Goal: Task Accomplishment & Management: Manage account settings

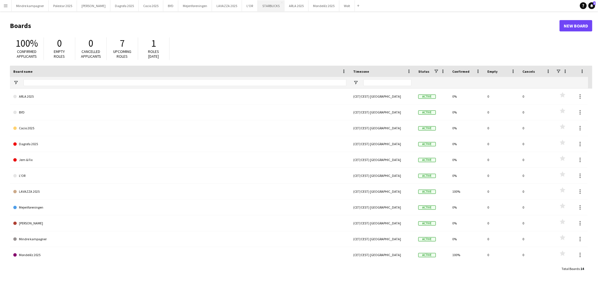
click at [259, 5] on button "STARBUCKS Close" at bounding box center [271, 5] width 27 height 11
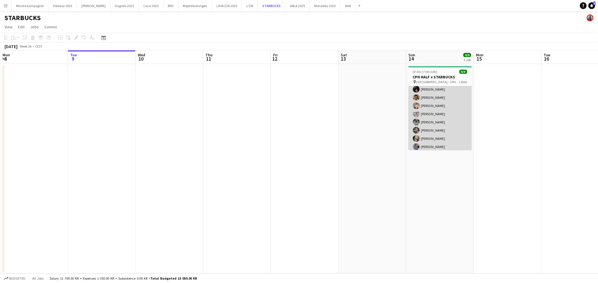
scroll to position [21, 0]
click at [440, 118] on app-card-role "Crew [DATE] 07:00-17:00 (10h) [PERSON_NAME] [PERSON_NAME] [PERSON_NAME] [PERSON…" at bounding box center [439, 107] width 63 height 85
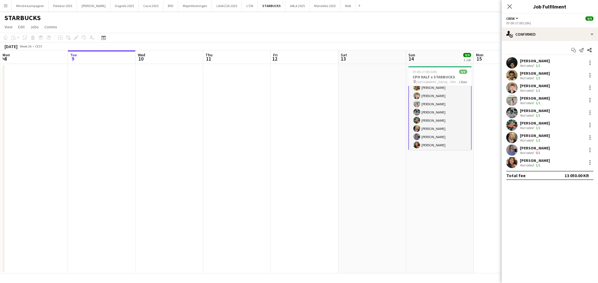
scroll to position [21, 0]
click at [515, 125] on app-user-avatar at bounding box center [511, 124] width 11 height 11
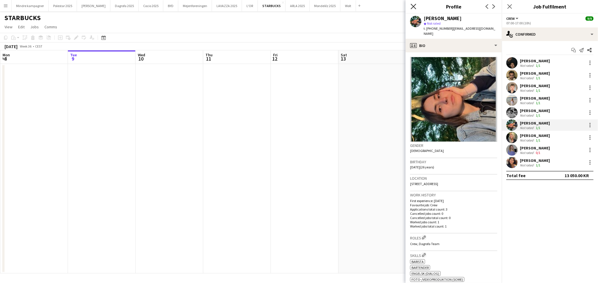
click at [411, 6] on icon "Close pop-in" at bounding box center [413, 6] width 5 height 5
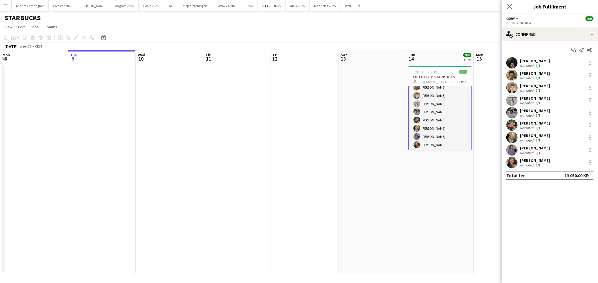
click at [309, 104] on app-date-cell at bounding box center [305, 168] width 68 height 209
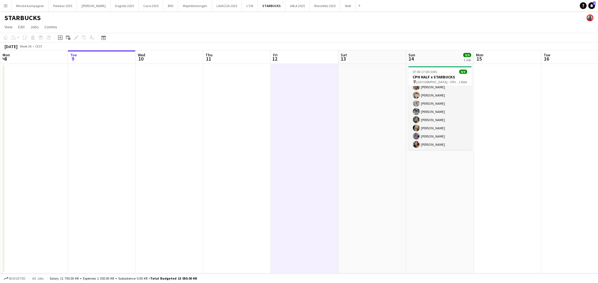
scroll to position [21, 0]
click at [591, 5] on icon at bounding box center [591, 5] width 3 height 3
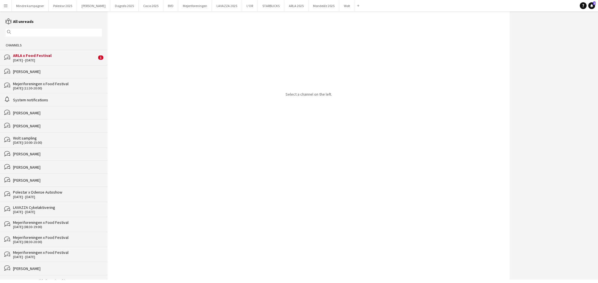
click at [33, 60] on div "[DATE] - [DATE]" at bounding box center [55, 60] width 84 height 4
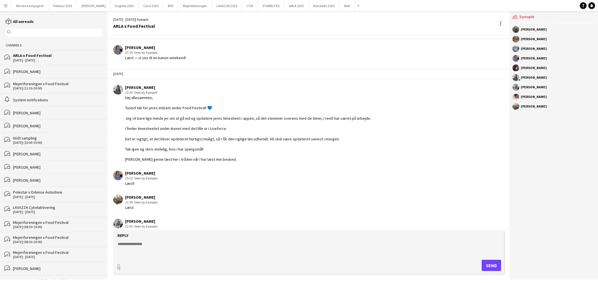
scroll to position [265, 0]
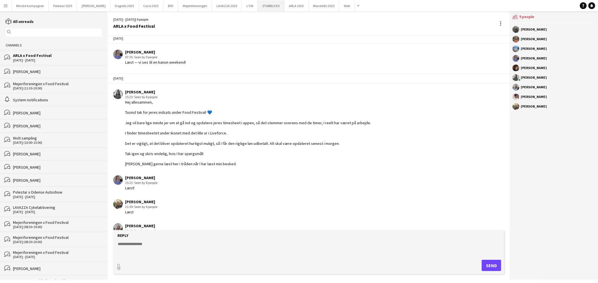
click at [258, 5] on button "STARBUCKS Close" at bounding box center [271, 5] width 27 height 11
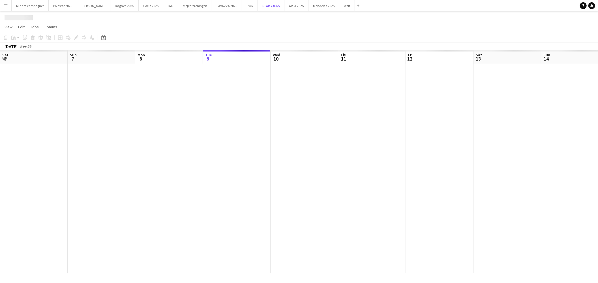
scroll to position [0, 135]
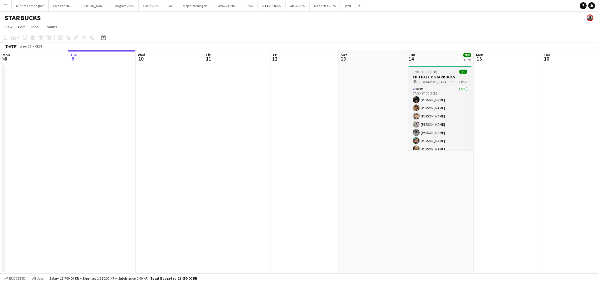
click at [432, 81] on span "[GEOGRAPHIC_DATA] - CPH HALF MARATHON" at bounding box center [437, 82] width 42 height 4
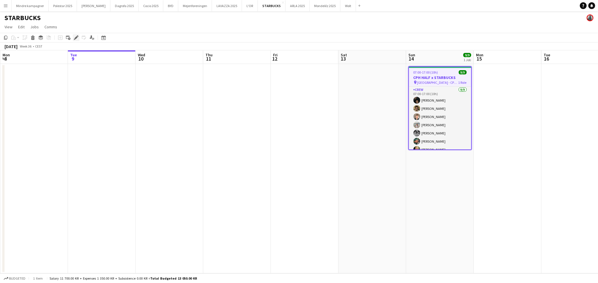
click at [77, 38] on icon "Edit" at bounding box center [76, 37] width 5 height 5
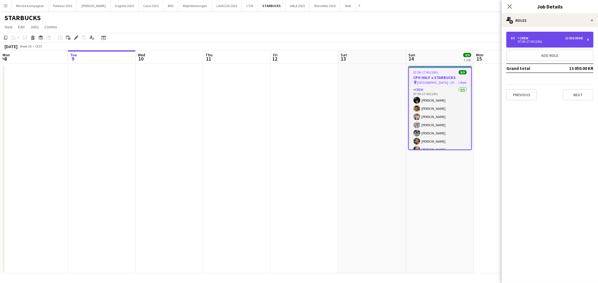
click at [548, 37] on div "9 x Crew 13 050.00 KR" at bounding box center [547, 38] width 72 height 4
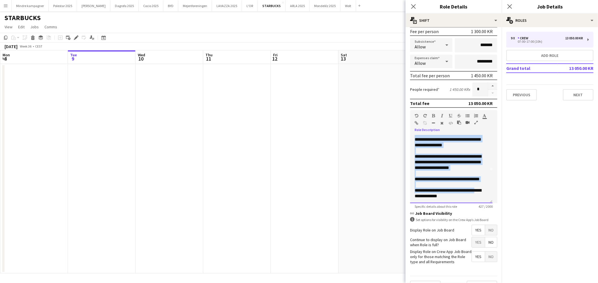
scroll to position [98, 0]
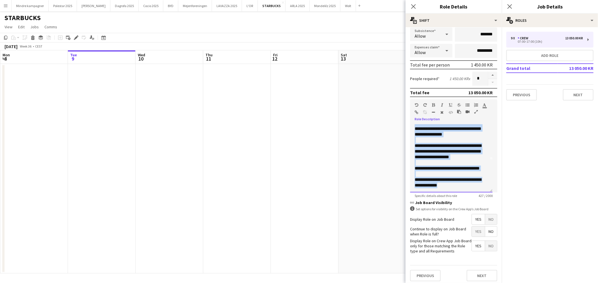
drag, startPoint x: 414, startPoint y: 222, endPoint x: 472, endPoint y: 193, distance: 64.4
click at [472, 193] on app-form-group "**********" at bounding box center [453, 148] width 87 height 98
copy div "**********"
click at [287, 181] on app-date-cell at bounding box center [305, 168] width 68 height 209
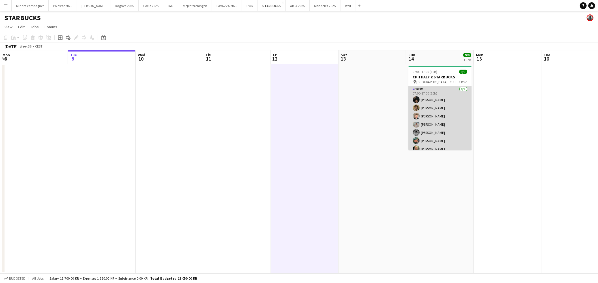
scroll to position [21, 0]
click at [452, 141] on app-card-role "Crew [DATE] 07:00-17:00 (10h) [PERSON_NAME] [PERSON_NAME] [PERSON_NAME] [PERSON…" at bounding box center [439, 107] width 63 height 85
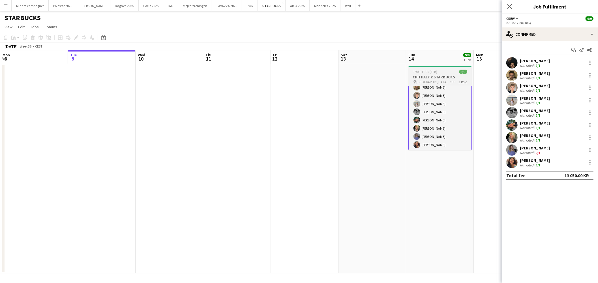
click at [440, 72] on div "07:00-17:00 (10h) 9/9" at bounding box center [439, 72] width 63 height 4
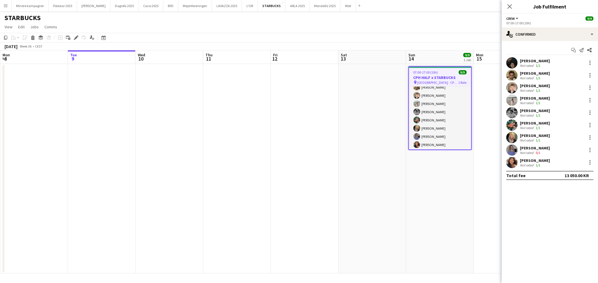
scroll to position [21, 0]
click at [76, 37] on icon at bounding box center [75, 37] width 3 height 3
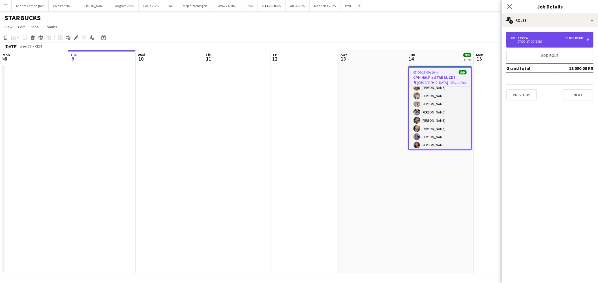
click at [547, 44] on div "9 x Crew 13 050.00 KR 07:00-17:00 (10h)" at bounding box center [549, 40] width 87 height 16
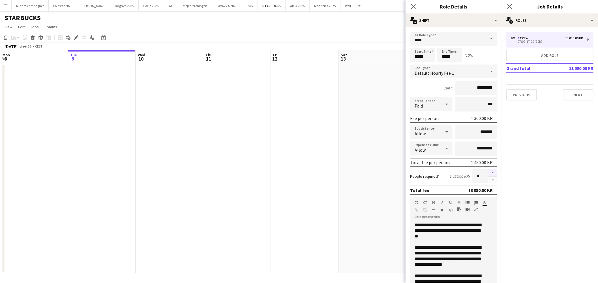
click at [488, 170] on button "button" at bounding box center [492, 172] width 9 height 7
type input "**"
click at [365, 184] on app-date-cell at bounding box center [372, 168] width 68 height 209
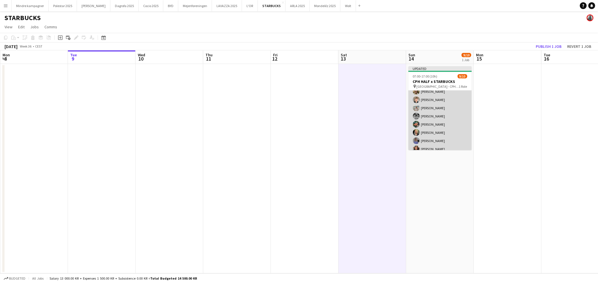
scroll to position [33, 0]
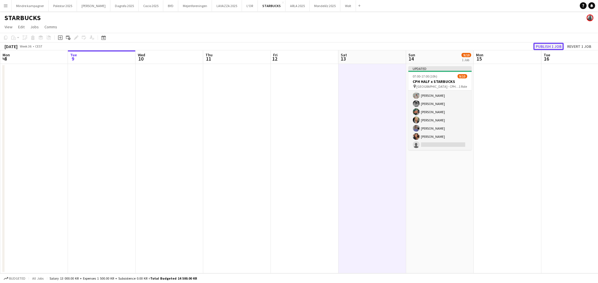
click at [545, 46] on button "Publish 1 job" at bounding box center [548, 46] width 30 height 7
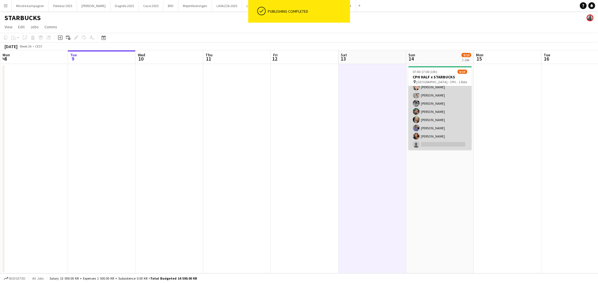
click at [456, 142] on app-card-role "Crew 9I [DATE] 07:00-17:00 (10h) [PERSON_NAME] [PERSON_NAME] [PERSON_NAME] [PER…" at bounding box center [439, 103] width 63 height 93
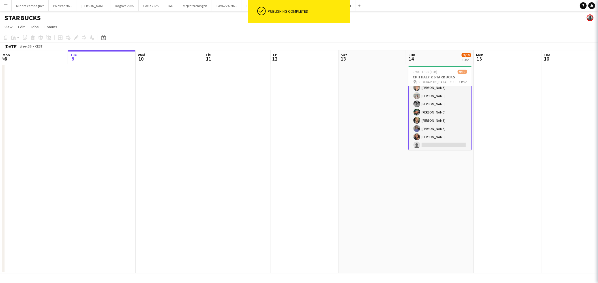
scroll to position [29, 0]
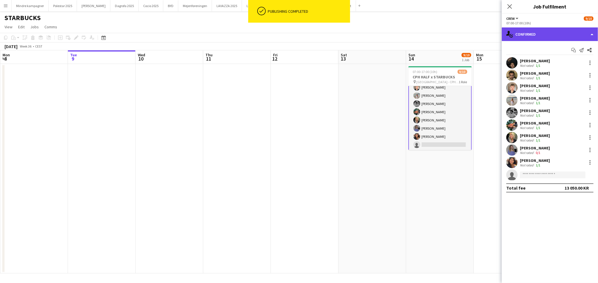
click at [549, 35] on div "single-neutral-actions-check-2 Confirmed" at bounding box center [550, 34] width 96 height 14
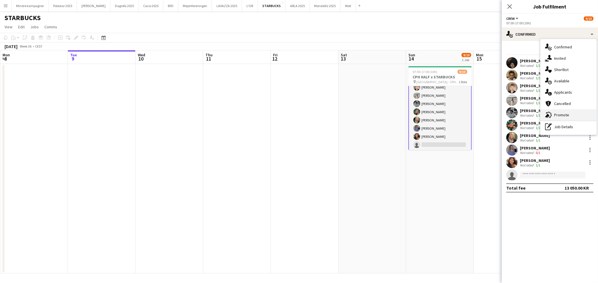
click at [564, 115] on span "Promote" at bounding box center [561, 114] width 15 height 5
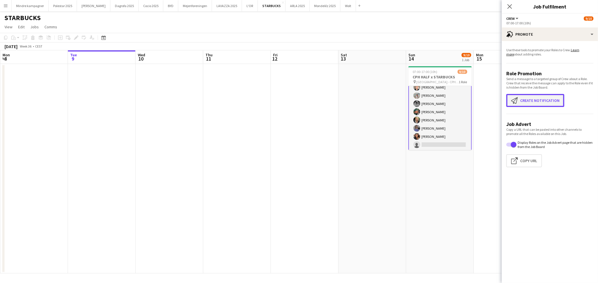
click at [532, 97] on button "Create notification Create notification" at bounding box center [535, 100] width 58 height 13
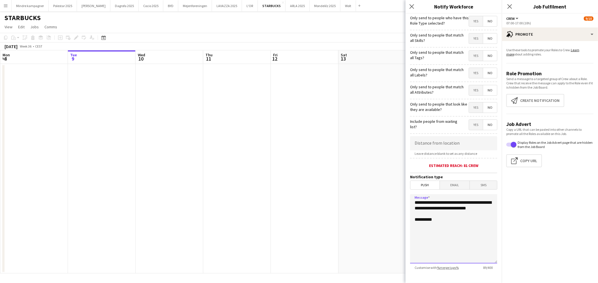
drag, startPoint x: 454, startPoint y: 211, endPoint x: 385, endPoint y: 194, distance: 70.5
click at [385, 194] on body "Menu Boards Boards Boards All jobs Status Workforce Workforce My Workforce Recr…" at bounding box center [299, 141] width 598 height 283
type textarea "**********"
click at [472, 55] on span "Yes" at bounding box center [476, 56] width 14 height 10
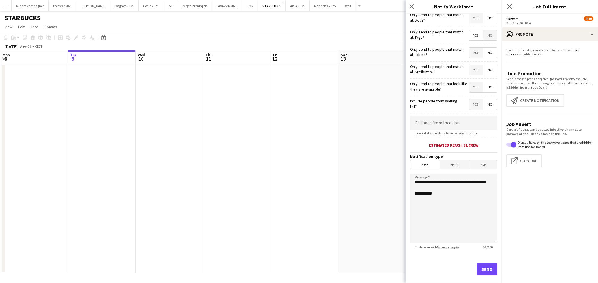
scroll to position [28, 0]
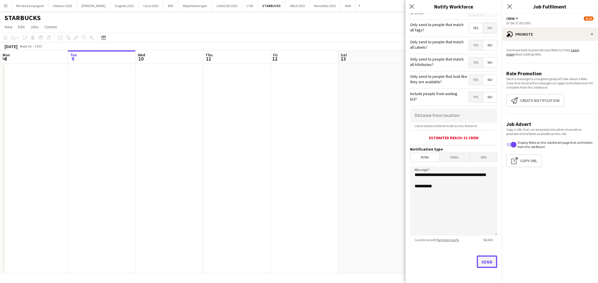
click at [483, 263] on button "Send" at bounding box center [487, 261] width 20 height 12
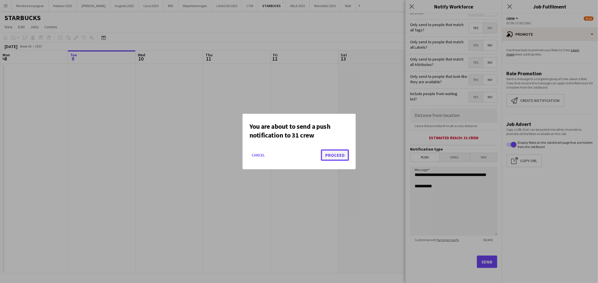
click at [338, 157] on button "Proceed" at bounding box center [335, 154] width 28 height 11
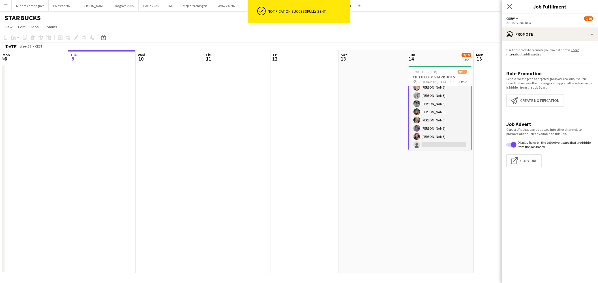
click at [371, 227] on app-date-cell at bounding box center [372, 168] width 68 height 209
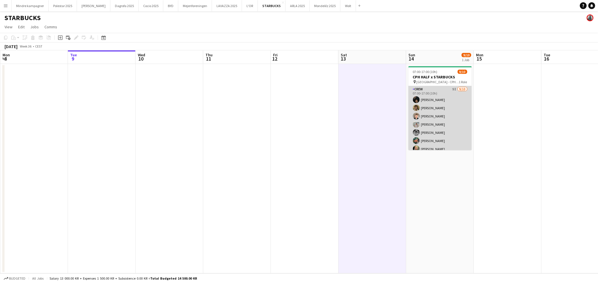
scroll to position [29, 0]
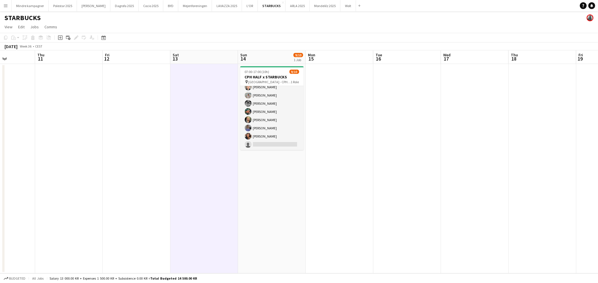
drag, startPoint x: 443, startPoint y: 233, endPoint x: 247, endPoint y: 244, distance: 196.4
click at [256, 245] on app-calendar-viewport "Sun 7 Mon 8 Tue 9 Wed 10 Thu 11 Fri 12 Sat 13 Sun 14 9/10 1 Job Mon 15 Tue 16 W…" at bounding box center [299, 161] width 598 height 223
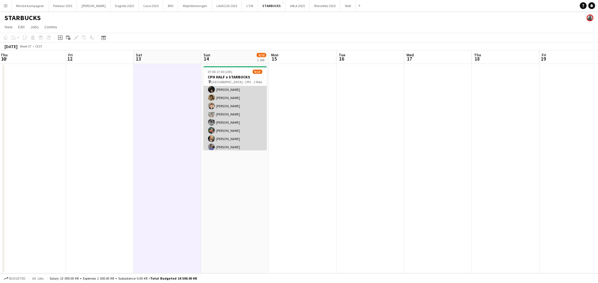
scroll to position [0, 0]
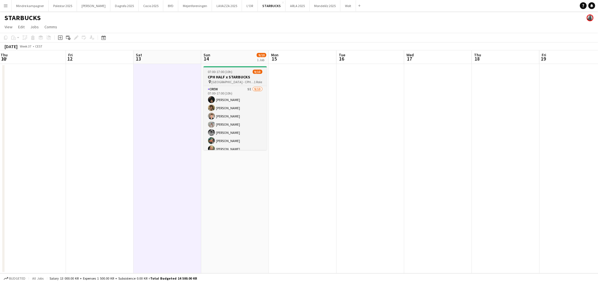
click at [230, 73] on span "07:00-17:00 (10h)" at bounding box center [220, 72] width 25 height 4
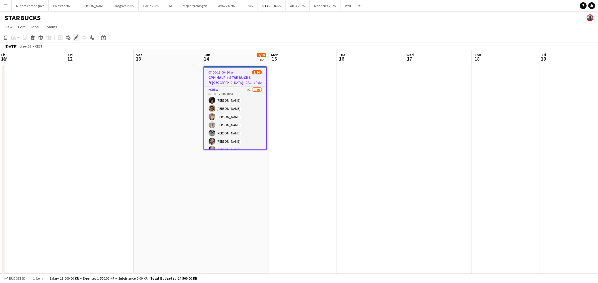
click at [78, 38] on icon "Edit" at bounding box center [76, 37] width 5 height 5
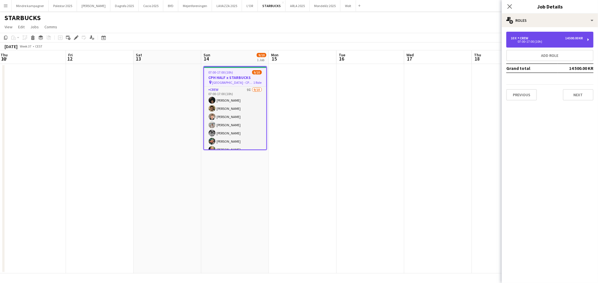
click at [536, 36] on div "10 x Crew 14 500.00 KR" at bounding box center [547, 38] width 72 height 4
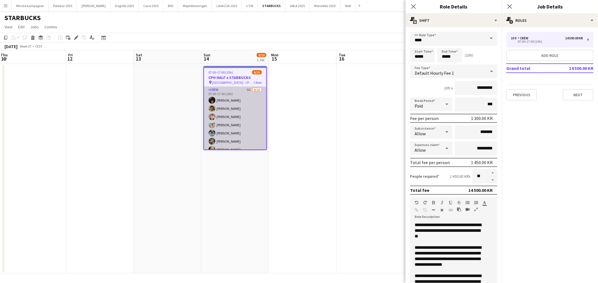
click at [236, 119] on app-card-role "Crew 9I [DATE] 07:00-17:00 (10h) [PERSON_NAME] [PERSON_NAME] [PERSON_NAME] [PER…" at bounding box center [235, 133] width 62 height 93
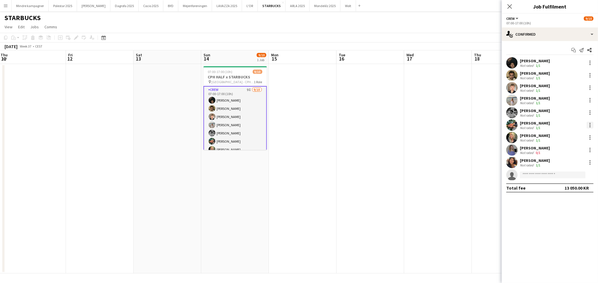
click at [590, 124] on div at bounding box center [589, 124] width 1 height 1
click at [569, 192] on span "Remove" at bounding box center [562, 189] width 17 height 5
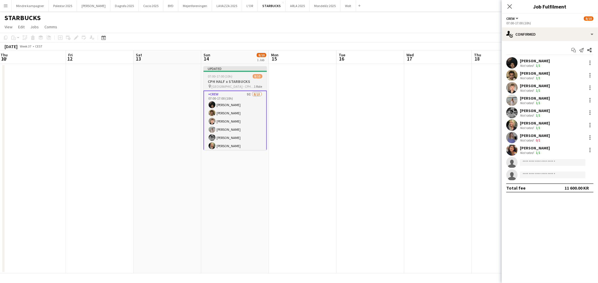
click at [241, 80] on h3 "CPH HALF x STARBUCKS" at bounding box center [234, 81] width 63 height 5
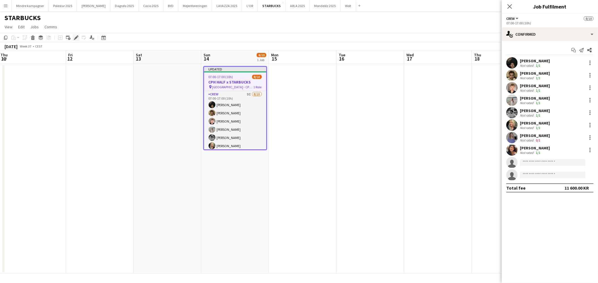
click at [76, 36] on icon "Edit" at bounding box center [76, 37] width 5 height 5
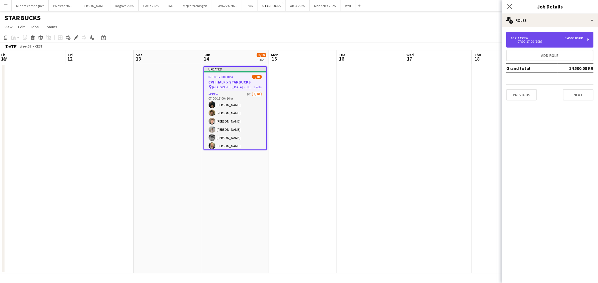
click at [562, 39] on div "10 x Crew 14 500.00 KR" at bounding box center [547, 38] width 72 height 4
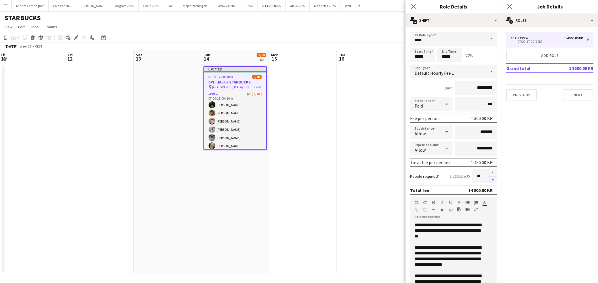
click at [488, 177] on button "button" at bounding box center [492, 180] width 9 height 7
type input "*"
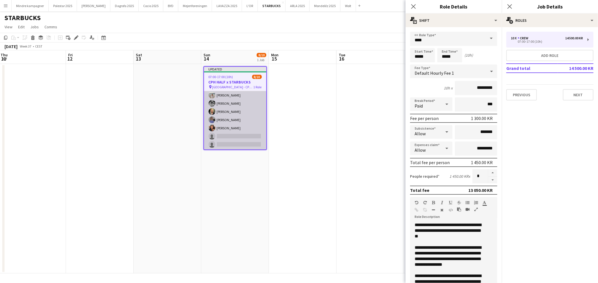
click at [233, 139] on app-card-role "Crew 9I [DATE] 07:00-17:00 (10h) [PERSON_NAME] [PERSON_NAME] [PERSON_NAME] [PER…" at bounding box center [235, 103] width 62 height 93
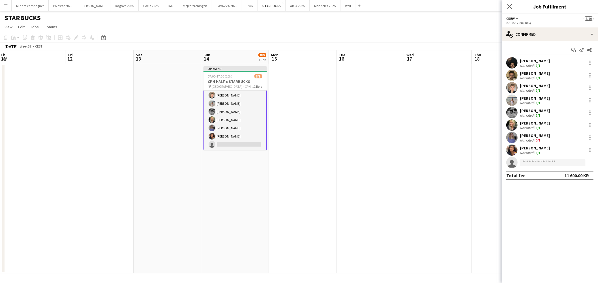
click at [250, 142] on app-card-role "Crew 9I [DATE] 07:00-17:00 (10h) [PERSON_NAME] [PERSON_NAME] [PERSON_NAME] [PER…" at bounding box center [234, 108] width 63 height 86
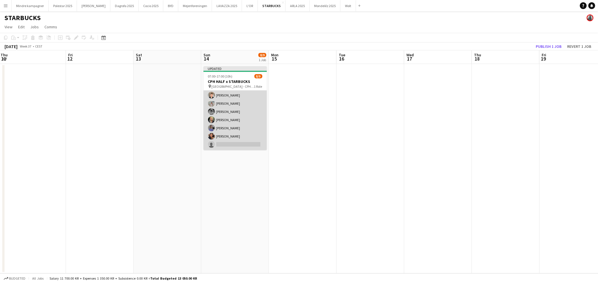
click at [250, 146] on app-card-role "Crew 9I [DATE] 07:00-17:00 (10h) [PERSON_NAME] [PERSON_NAME] [PERSON_NAME] [PER…" at bounding box center [234, 107] width 63 height 85
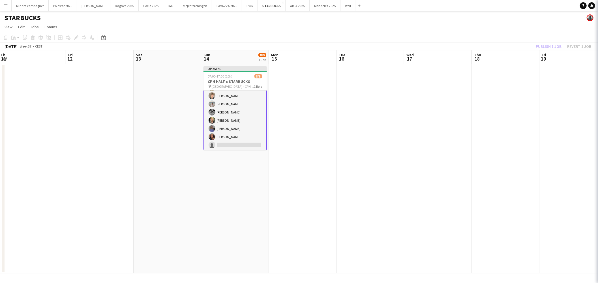
scroll to position [26, 0]
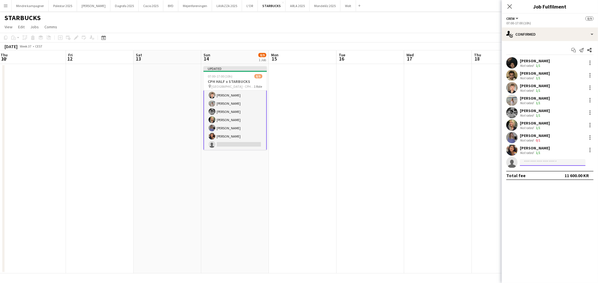
click at [533, 165] on input at bounding box center [553, 162] width 66 height 7
type input "********"
click at [530, 173] on span "[EMAIL_ADDRESS][DOMAIN_NAME]" at bounding box center [552, 175] width 57 height 5
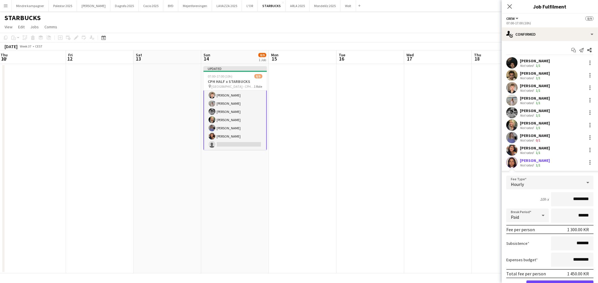
scroll to position [28, 0]
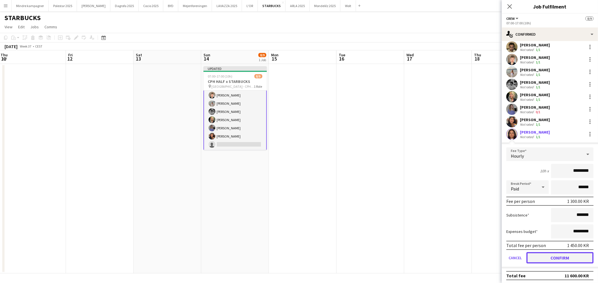
click at [566, 256] on button "Confirm" at bounding box center [559, 257] width 67 height 11
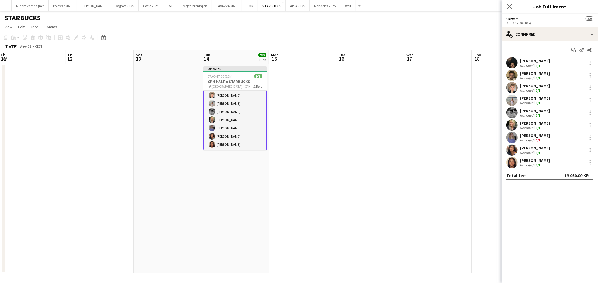
scroll to position [0, 0]
click at [451, 232] on app-date-cell at bounding box center [438, 168] width 68 height 209
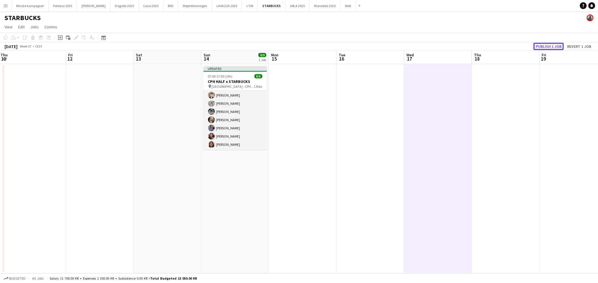
click at [545, 44] on button "Publish 1 job" at bounding box center [548, 46] width 30 height 7
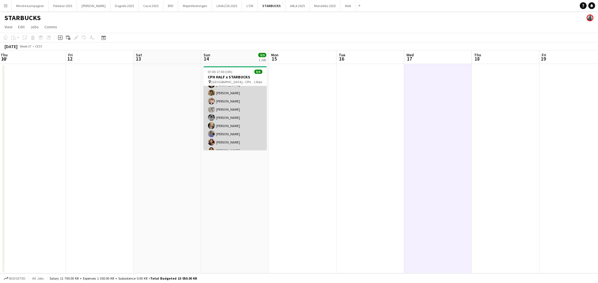
scroll to position [21, 0]
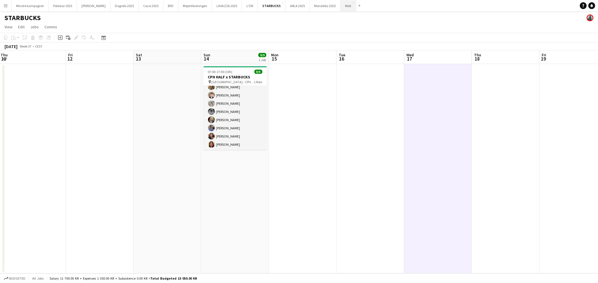
click at [340, 6] on button "Wolt Close" at bounding box center [348, 5] width 16 height 11
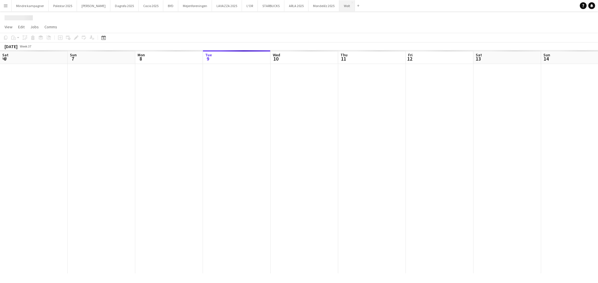
scroll to position [0, 135]
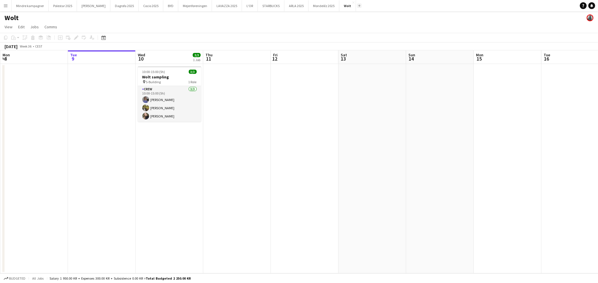
click at [358, 5] on app-icon "Add" at bounding box center [359, 6] width 2 height 2
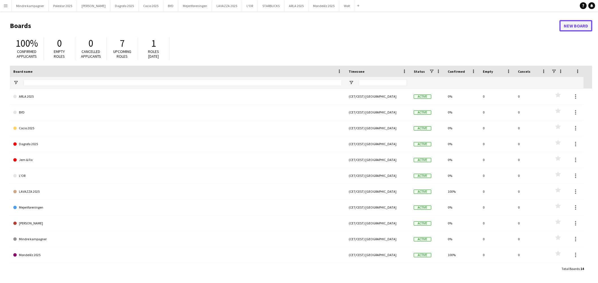
click at [574, 27] on link "New Board" at bounding box center [575, 25] width 33 height 11
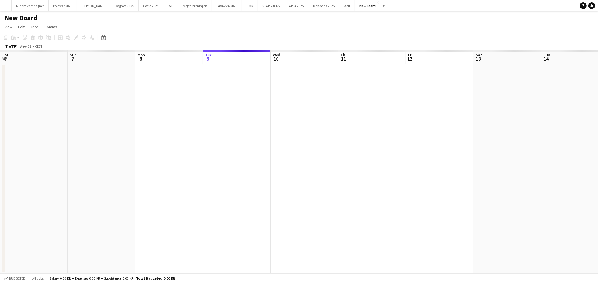
scroll to position [0, 135]
click at [25, 18] on h1 "New Board" at bounding box center [21, 18] width 33 height 8
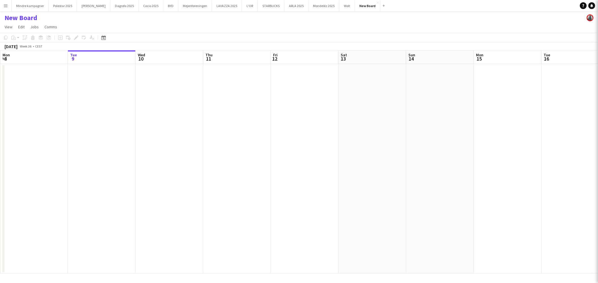
click at [25, 18] on h1 "New Board" at bounding box center [21, 18] width 33 height 8
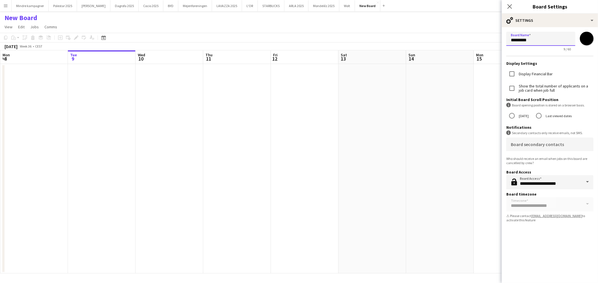
click at [535, 40] on input "*********" at bounding box center [540, 39] width 69 height 14
type input "******"
click at [392, 185] on app-date-cell at bounding box center [372, 168] width 68 height 209
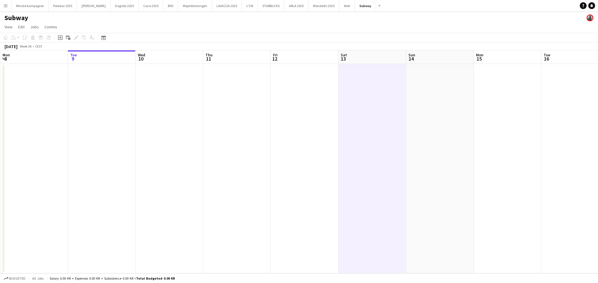
scroll to position [0, 170]
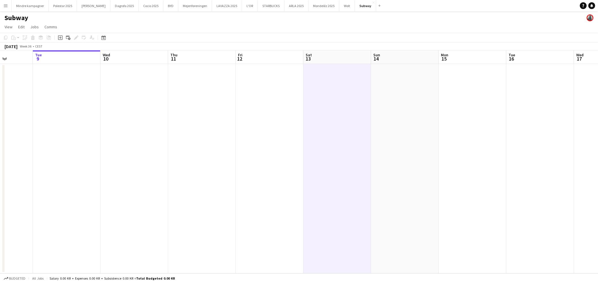
click at [399, 127] on app-calendar-viewport "Sat 6 Sun 7 Mon 8 Tue 9 Wed 10 Thu 11 Fri 12 Sat 13 Sun 14 Mon 15 Tue 16 Wed 17…" at bounding box center [299, 161] width 598 height 223
click at [476, 107] on app-date-cell at bounding box center [473, 168] width 68 height 209
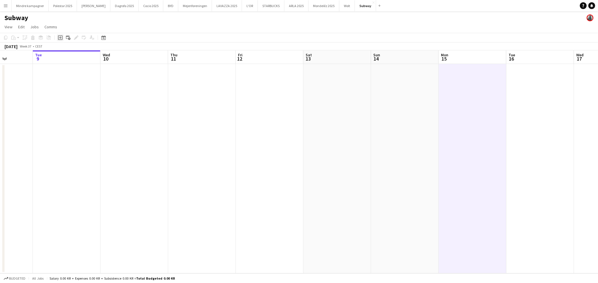
click at [59, 38] on icon "Add job" at bounding box center [60, 37] width 5 height 5
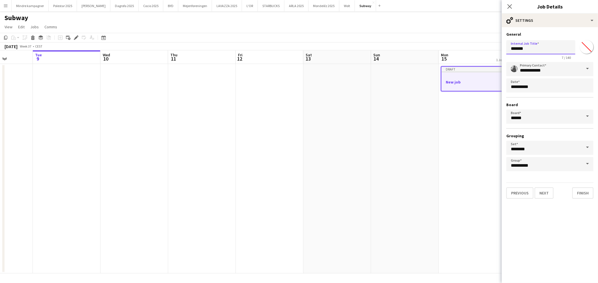
click at [526, 51] on input "*******" at bounding box center [540, 47] width 69 height 14
